Goal: Information Seeking & Learning: Check status

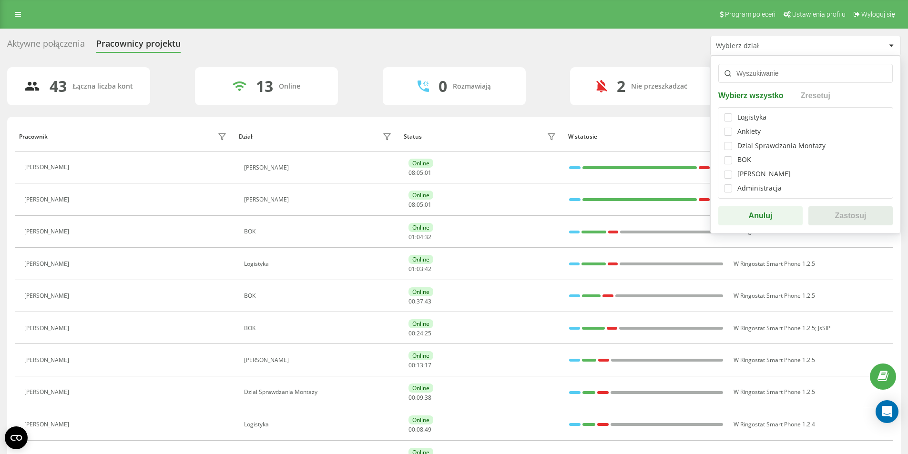
click at [761, 147] on div "Dzial Sprawdzania Montazy" at bounding box center [781, 146] width 88 height 8
click at [726, 142] on label at bounding box center [728, 142] width 8 height 0
checkbox input "true"
click at [841, 219] on button "Zastosuj" at bounding box center [850, 215] width 84 height 19
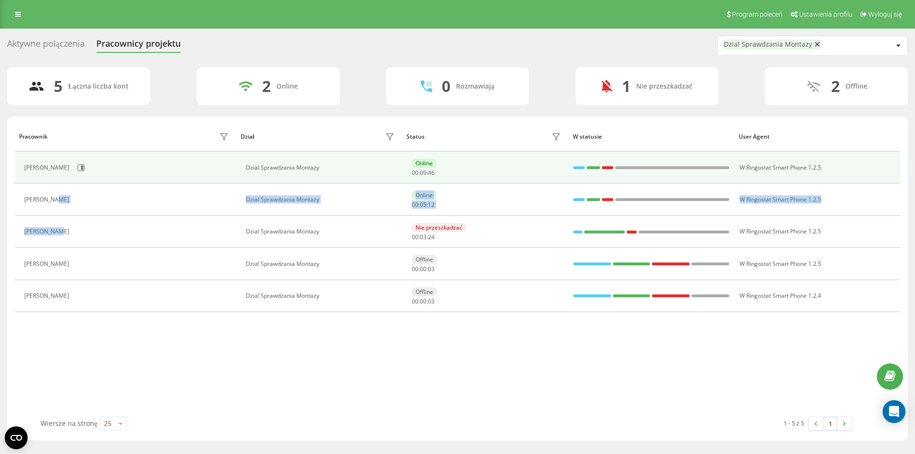
click at [89, 177] on tbody "[PERSON_NAME] Dzial Sprawdzania Montazy Online 00 : 09 : 46 W Ringostat Smart P…" at bounding box center [458, 232] width 886 height 161
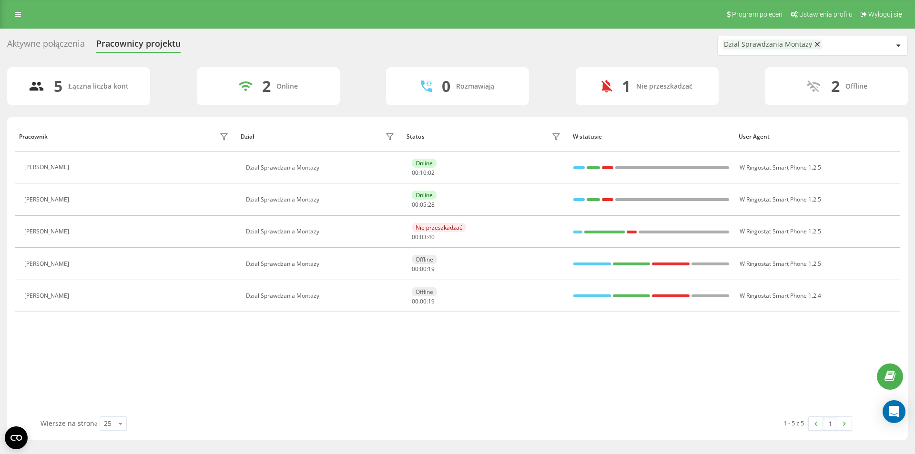
click at [704, 386] on div "Pracownik Dział Status W statusie User Agent [PERSON_NAME] Dzial Sprawdzania Mo…" at bounding box center [458, 269] width 886 height 295
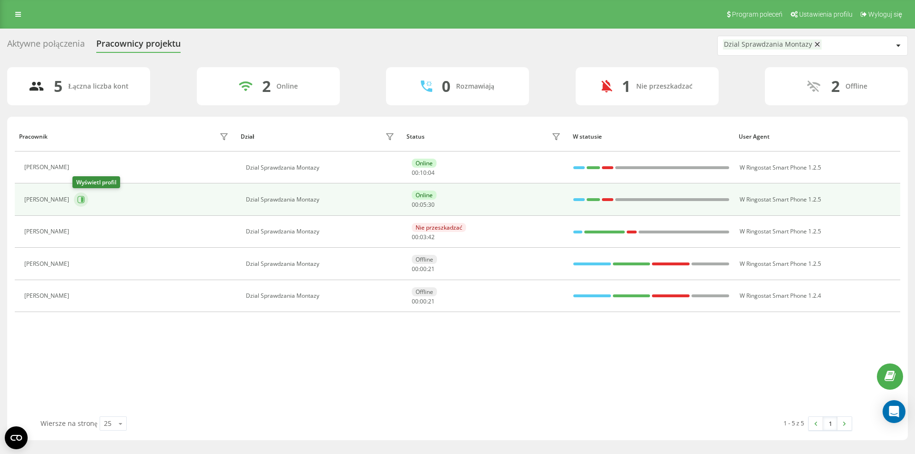
click at [80, 197] on icon at bounding box center [81, 200] width 8 height 8
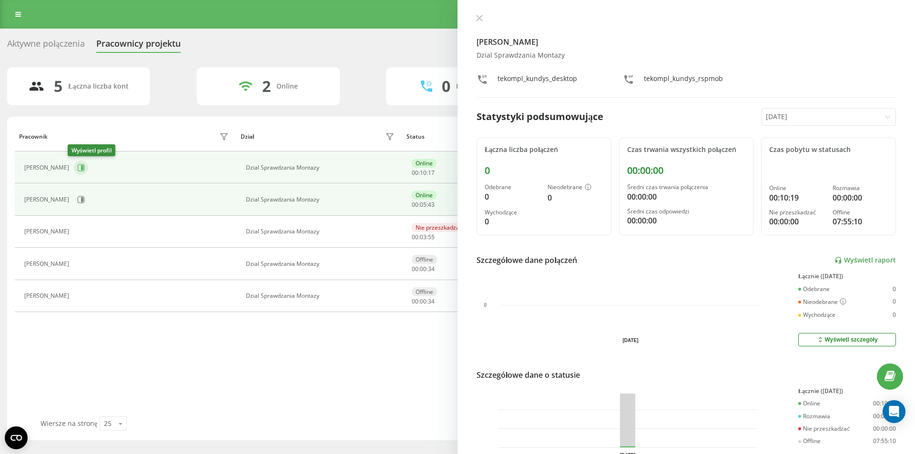
click at [77, 167] on icon at bounding box center [81, 168] width 8 height 8
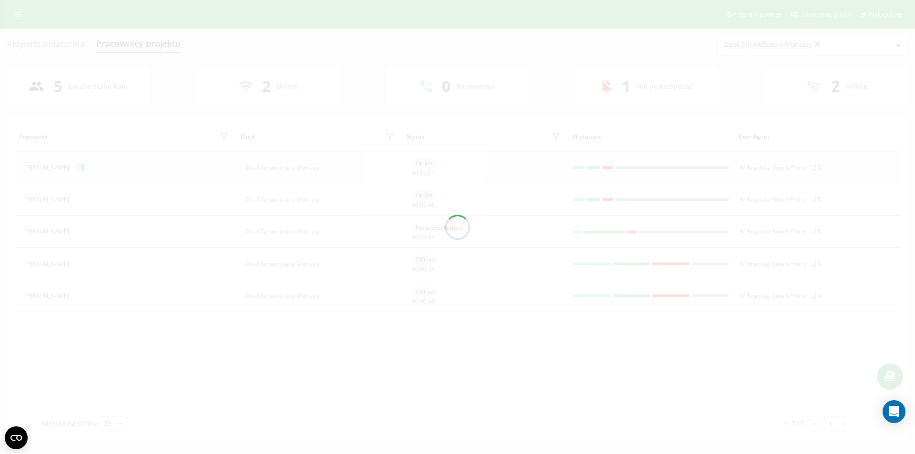
click at [75, 167] on div at bounding box center [457, 227] width 915 height 454
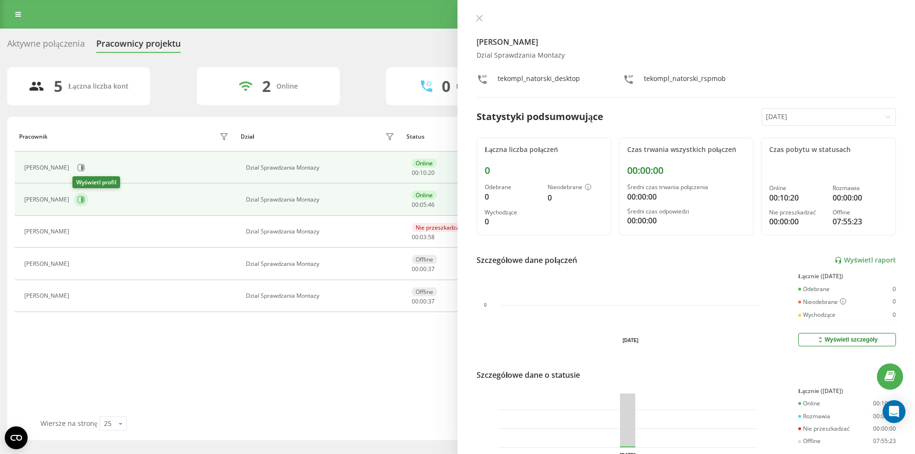
click at [81, 204] on button at bounding box center [81, 200] width 14 height 14
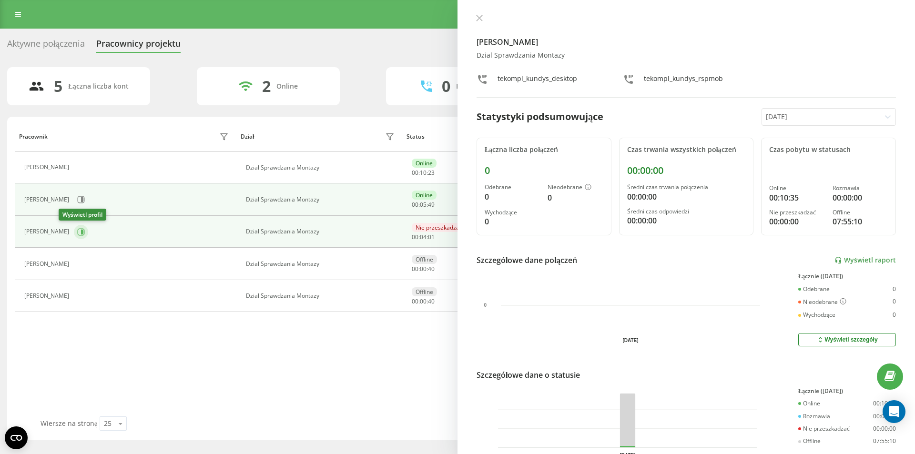
click at [81, 230] on icon at bounding box center [82, 231] width 2 height 5
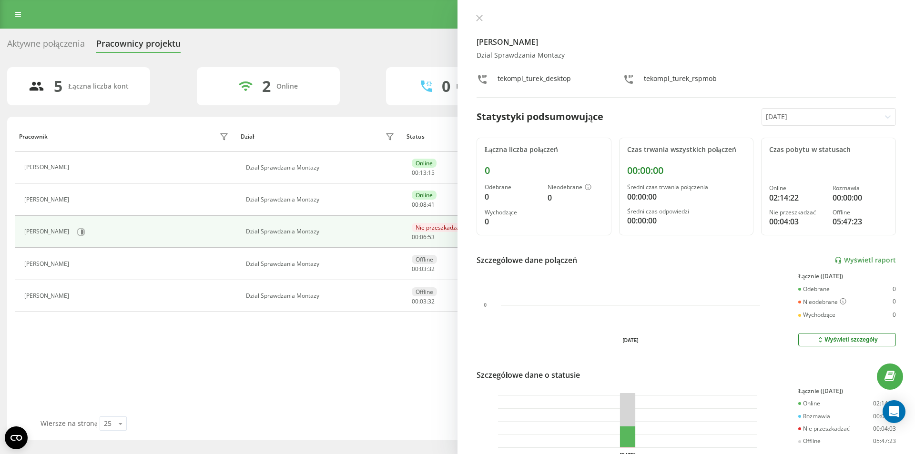
click at [205, 47] on div "Aktywne połączenia Pracownicy projektu Dzial Sprawdzania Montazy" at bounding box center [457, 46] width 901 height 20
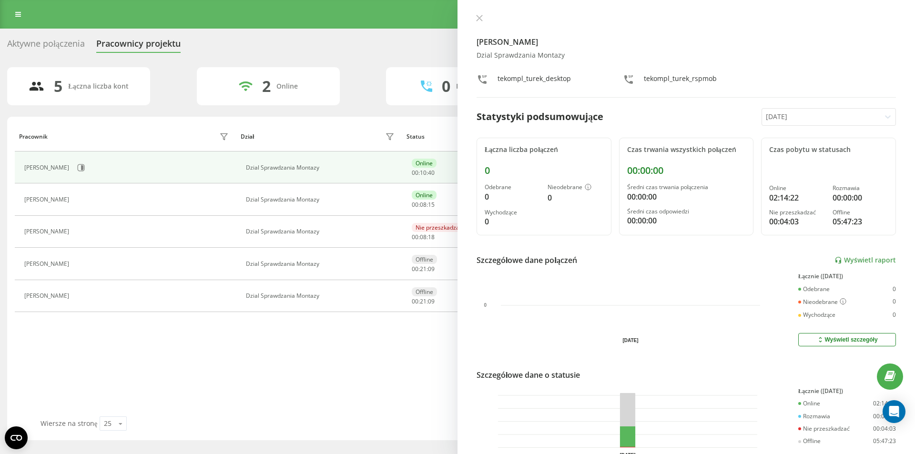
click at [223, 362] on div "Pracownik Dział Status W statusie User Agent [PERSON_NAME] Dzial Sprawdzania Mo…" at bounding box center [458, 269] width 886 height 295
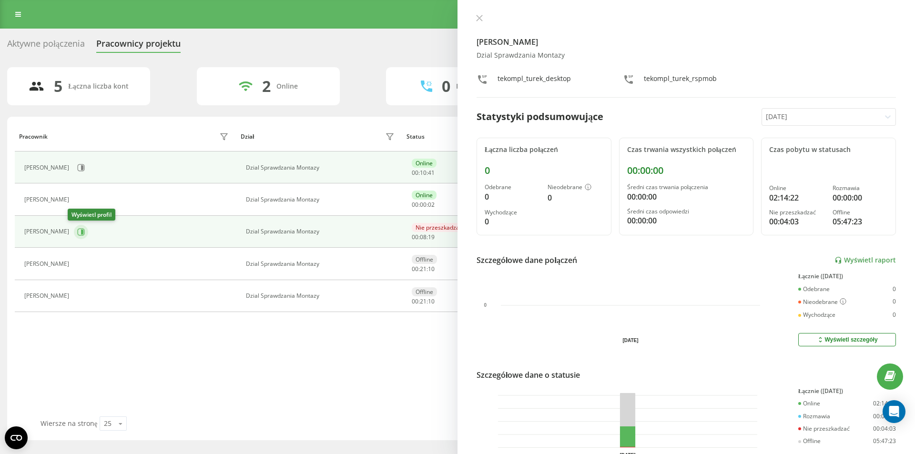
click at [81, 232] on icon at bounding box center [82, 231] width 2 height 5
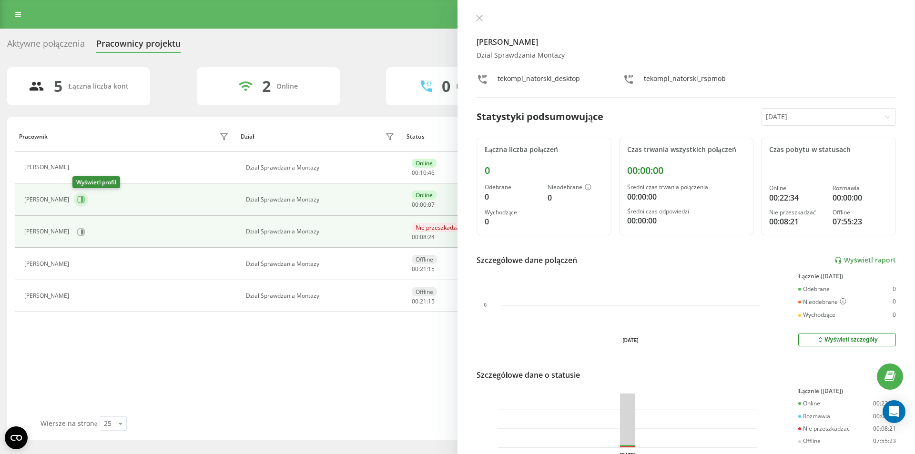
click at [80, 200] on icon at bounding box center [81, 200] width 8 height 8
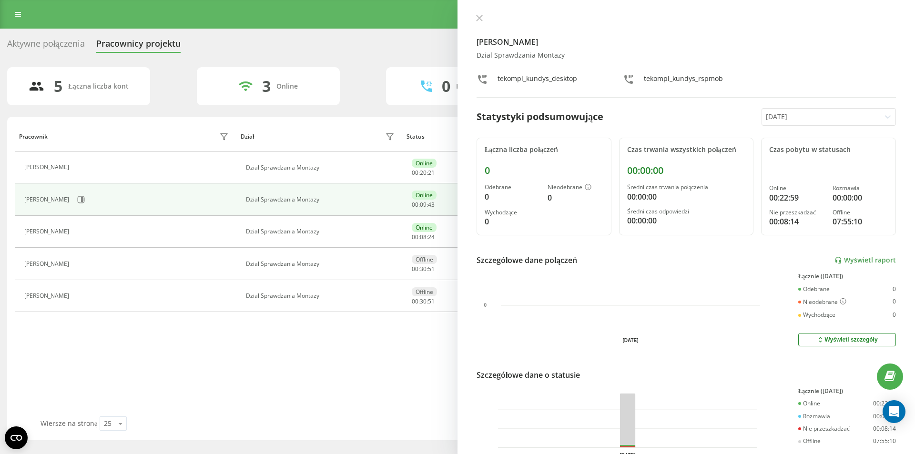
click at [883, 115] on icon at bounding box center [888, 117] width 10 height 10
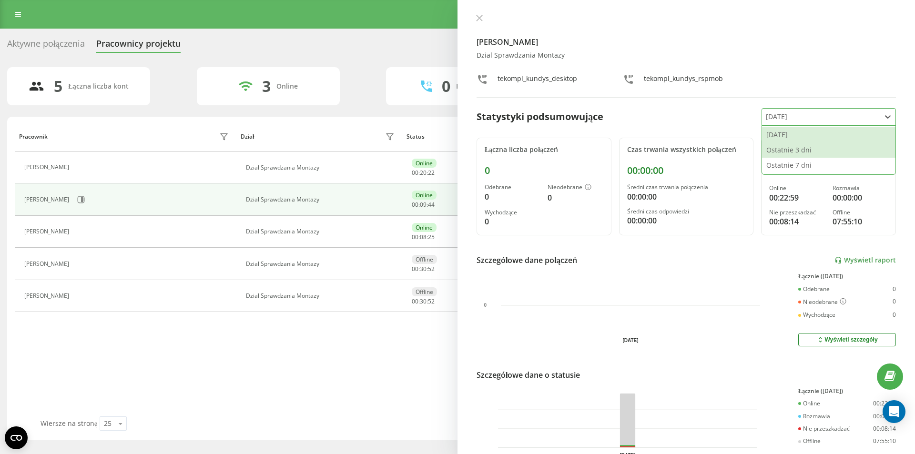
click at [807, 153] on div "Ostatnie 3 dni" at bounding box center [828, 150] width 133 height 15
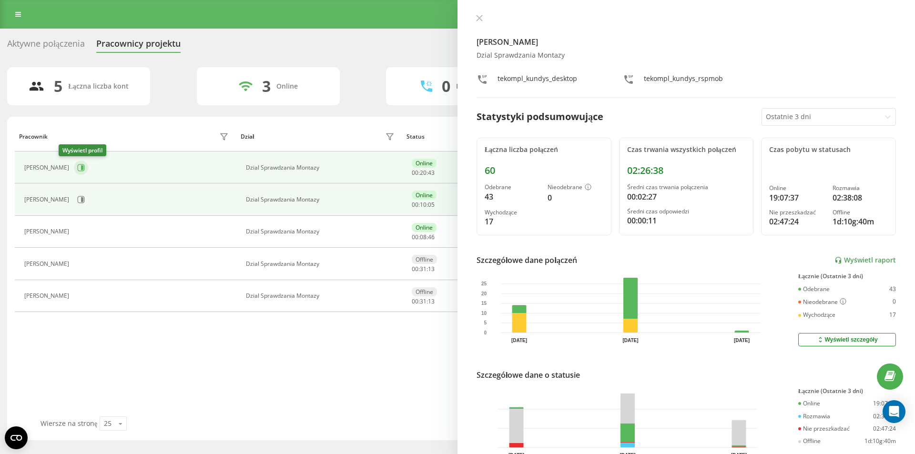
click at [81, 168] on icon at bounding box center [82, 167] width 2 height 5
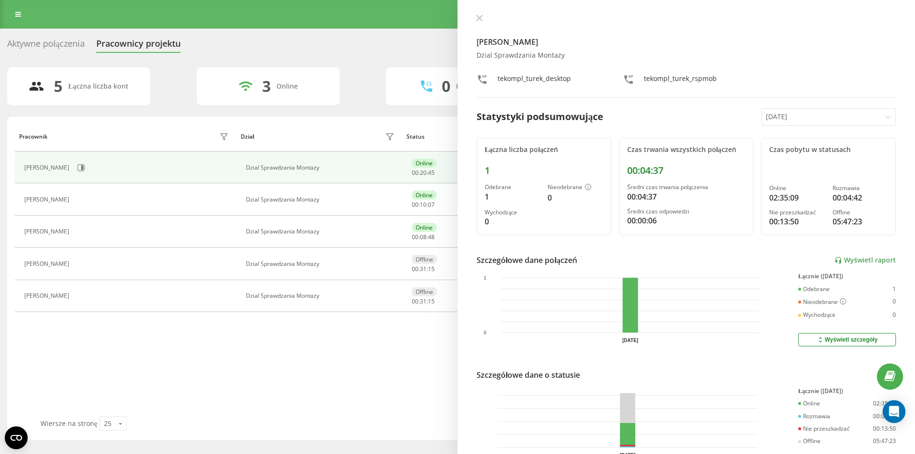
click at [885, 117] on icon at bounding box center [888, 116] width 6 height 3
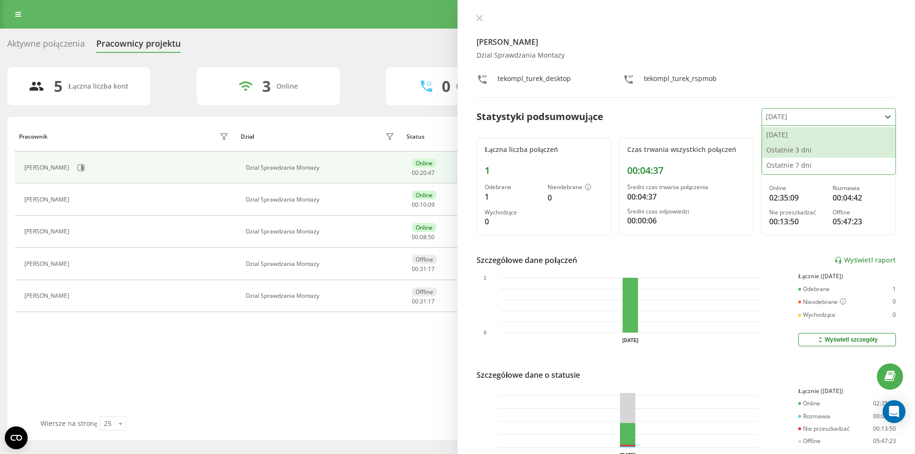
click at [787, 151] on div "Ostatnie 3 dni" at bounding box center [828, 150] width 133 height 15
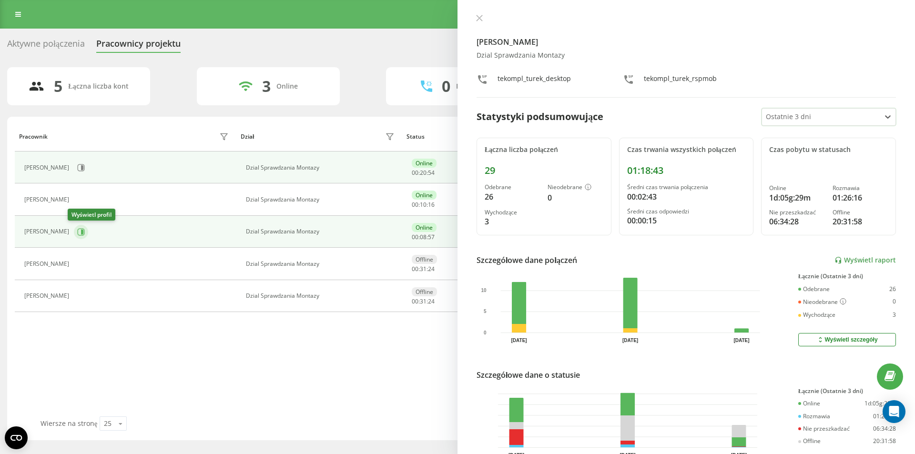
click at [78, 233] on icon at bounding box center [81, 231] width 7 height 7
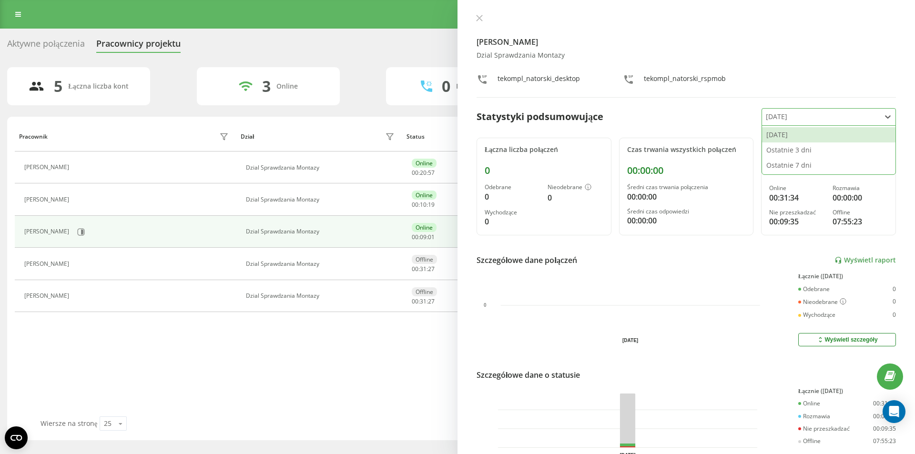
click at [884, 115] on icon at bounding box center [888, 117] width 10 height 10
click at [814, 151] on div "Ostatnie 3 dni" at bounding box center [828, 150] width 133 height 15
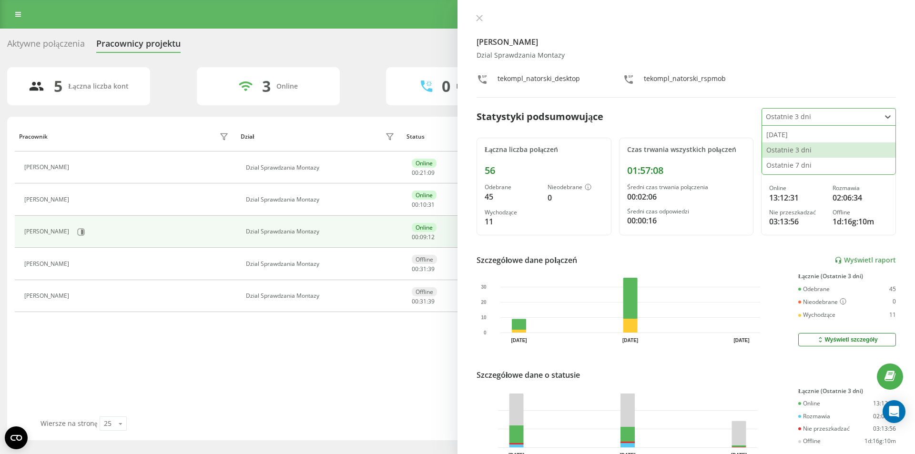
click at [882, 112] on div at bounding box center [887, 116] width 15 height 15
click at [800, 162] on div "Ostatnie 7 dni" at bounding box center [828, 165] width 133 height 15
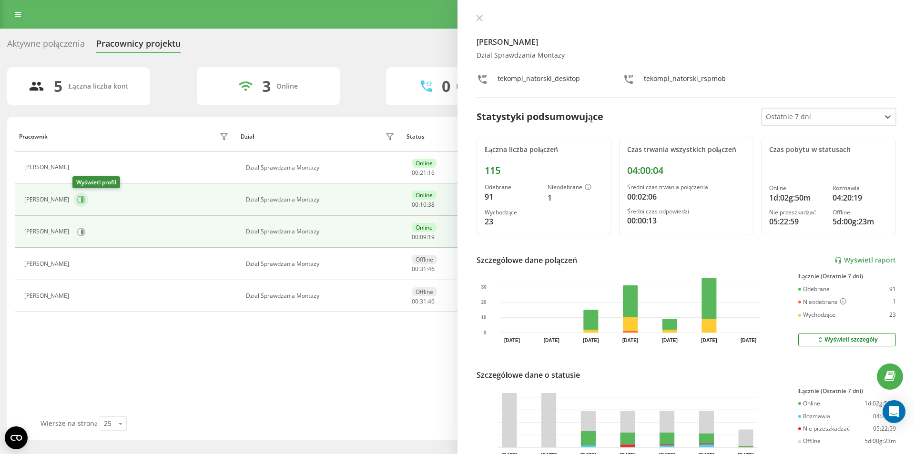
click at [82, 200] on icon at bounding box center [82, 199] width 2 height 5
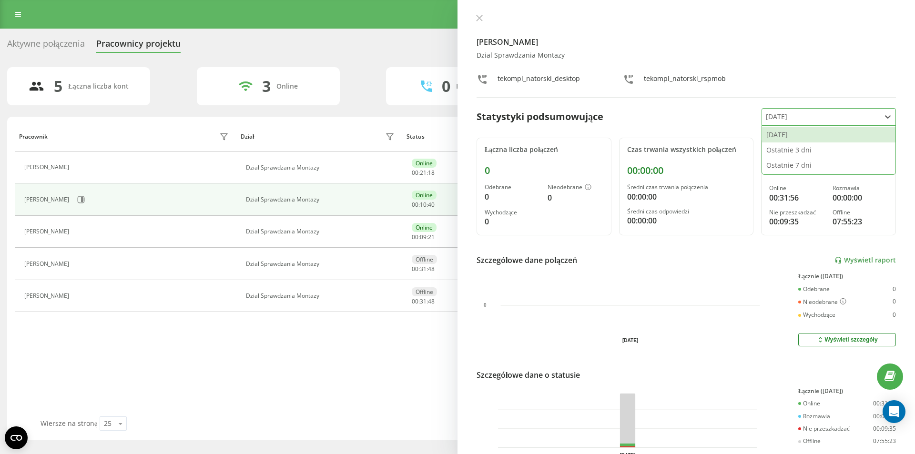
click at [883, 116] on icon at bounding box center [888, 117] width 10 height 10
click at [789, 165] on div "Ostatnie 7 dni" at bounding box center [828, 165] width 133 height 15
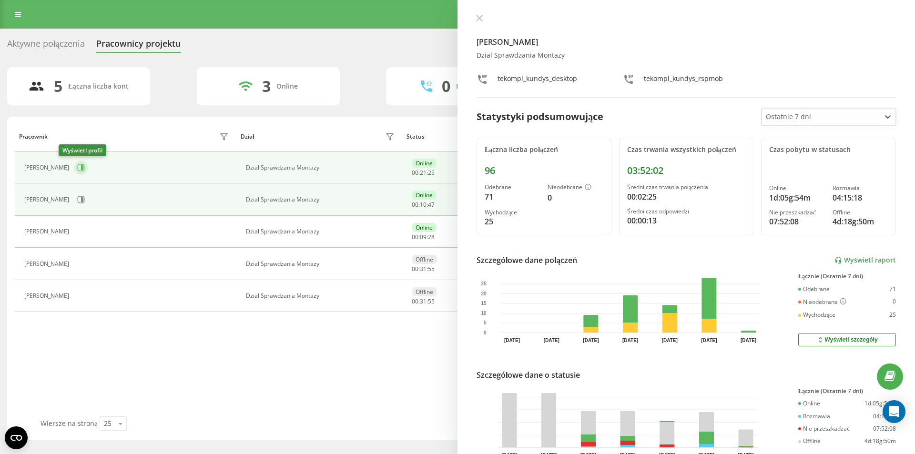
click at [77, 168] on icon at bounding box center [81, 168] width 8 height 8
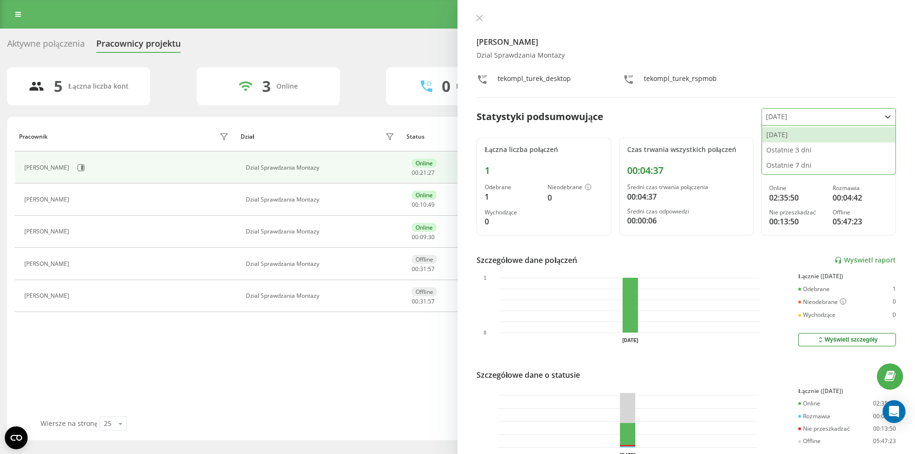
click at [883, 120] on icon at bounding box center [888, 117] width 10 height 10
click at [776, 165] on div "Ostatnie 7 dni" at bounding box center [828, 165] width 133 height 15
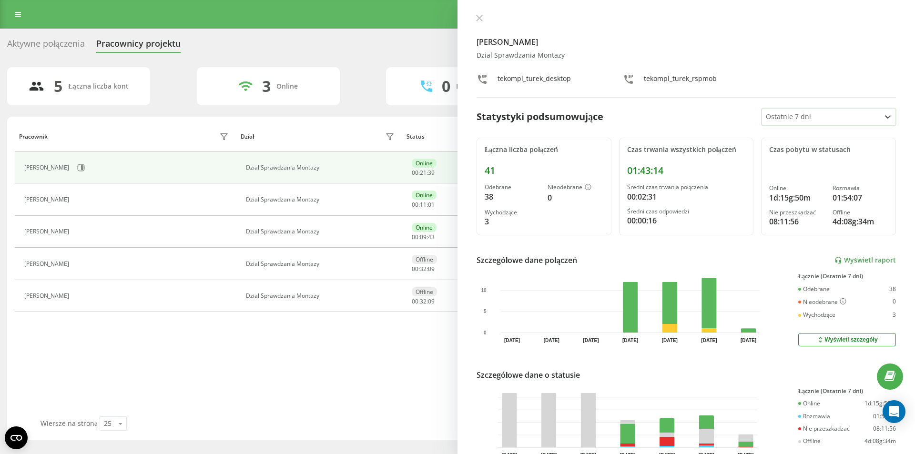
click at [852, 343] on div "Wyświetl szczegóły" at bounding box center [846, 340] width 61 height 8
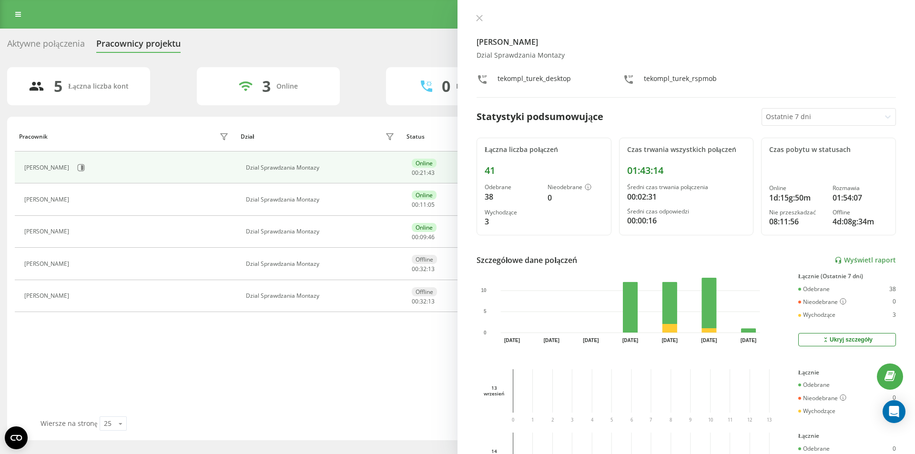
click at [852, 343] on div "Ukryj szczegóły" at bounding box center [847, 340] width 51 height 8
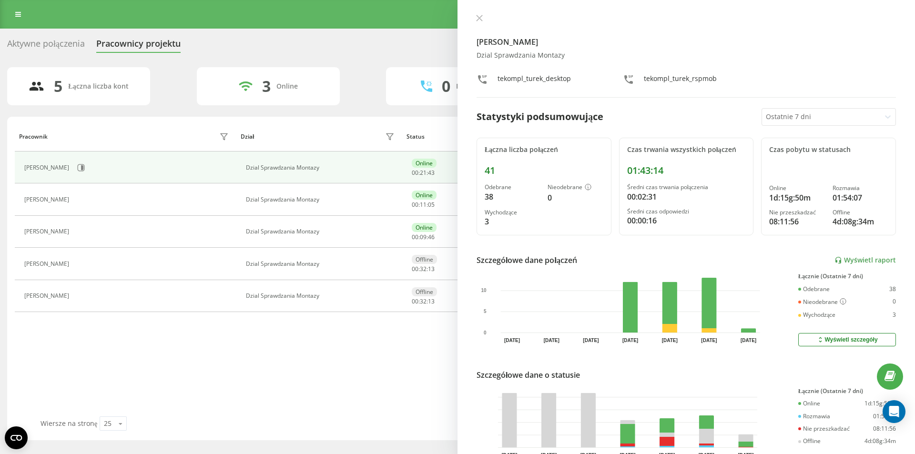
click at [851, 343] on div "Wyświetl szczegóły" at bounding box center [846, 340] width 61 height 8
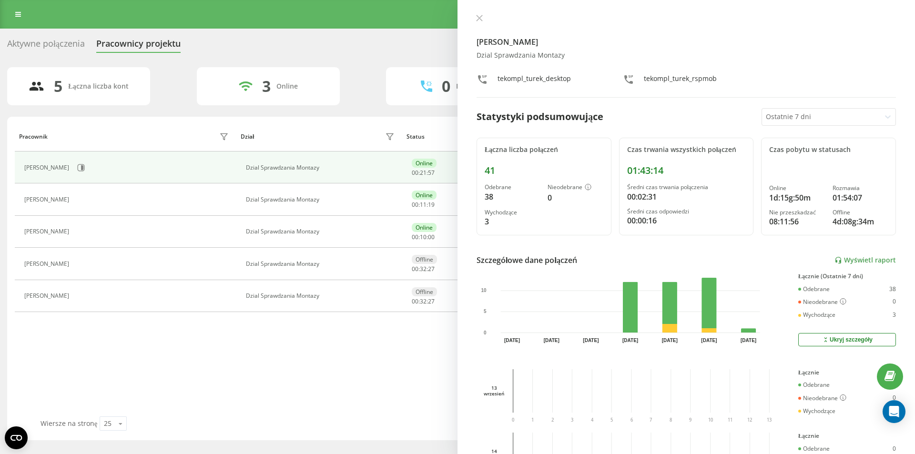
click at [479, 7] on div "[PERSON_NAME] Dzial Sprawdzania Montazy tekompl_turek_desktop tekompl_turek_rsp…" at bounding box center [687, 227] width 458 height 454
click at [484, 16] on button at bounding box center [479, 18] width 12 height 9
